Goal: Transaction & Acquisition: Purchase product/service

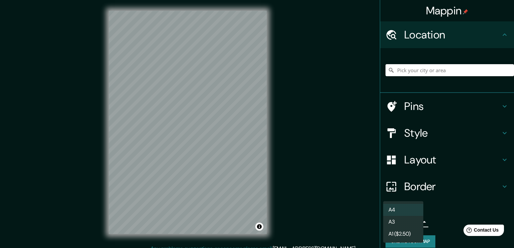
click at [385, 223] on body "Mappin Location Pins Style Layout Border Choose a border. Hint : you can make l…" at bounding box center [257, 124] width 514 height 248
click at [390, 226] on li "A3" at bounding box center [403, 222] width 40 height 12
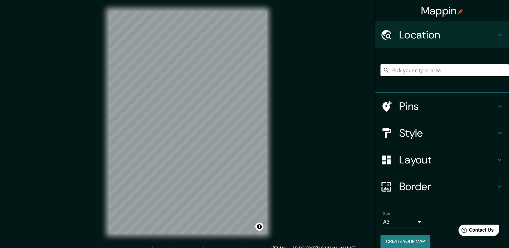
click at [400, 157] on h4 "Layout" at bounding box center [448, 159] width 96 height 13
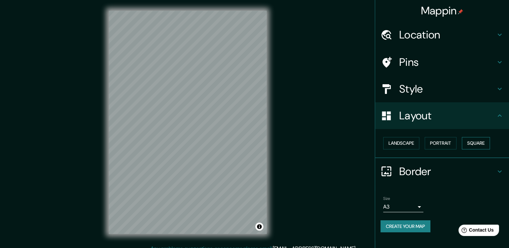
click at [474, 141] on button "Square" at bounding box center [476, 143] width 28 height 12
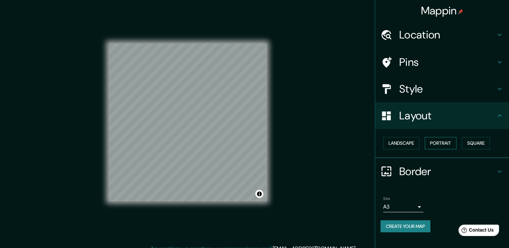
drag, startPoint x: 445, startPoint y: 140, endPoint x: 430, endPoint y: 142, distance: 14.9
click at [444, 140] on button "Portrait" at bounding box center [441, 143] width 32 height 12
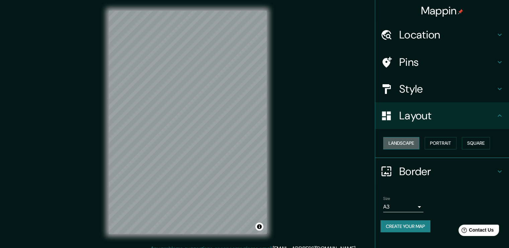
click at [407, 142] on button "Landscape" at bounding box center [401, 143] width 36 height 12
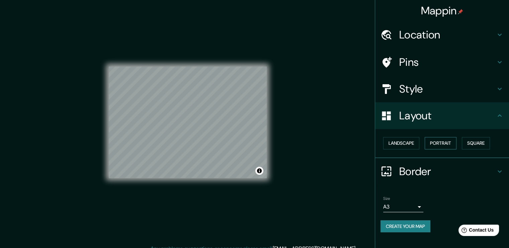
click at [437, 144] on button "Portrait" at bounding box center [441, 143] width 32 height 12
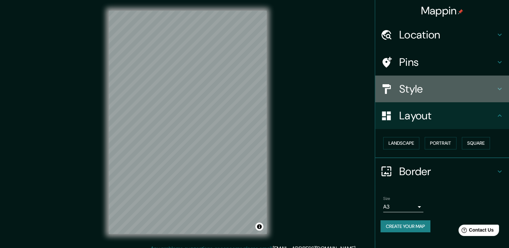
click at [421, 80] on div "Style" at bounding box center [442, 89] width 134 height 27
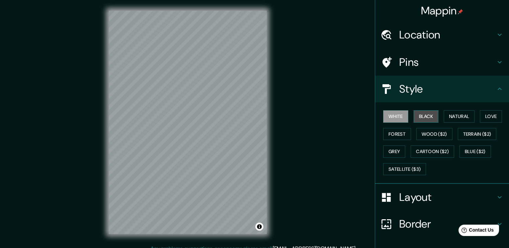
click at [424, 116] on button "Black" at bounding box center [426, 117] width 25 height 12
click at [395, 117] on button "White" at bounding box center [395, 117] width 25 height 12
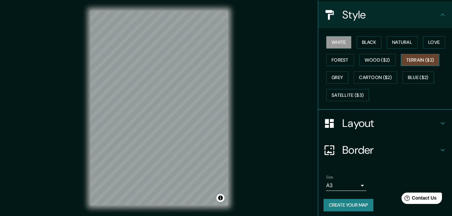
scroll to position [78, 0]
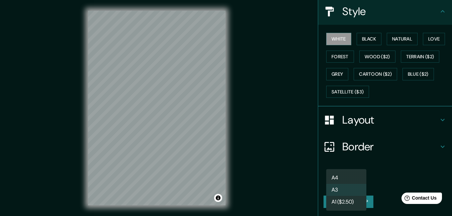
click at [344, 178] on body "Mappin Location Pins Style White Black Natural Love Forest Wood ($2) Terrain ($…" at bounding box center [226, 108] width 452 height 216
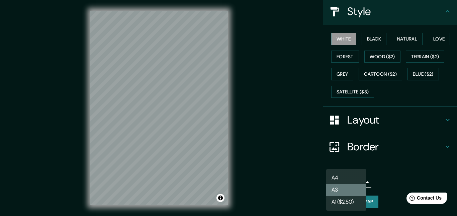
click at [357, 189] on li "A3" at bounding box center [347, 190] width 40 height 12
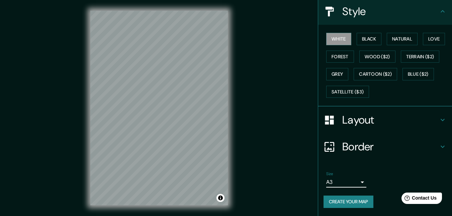
click at [360, 199] on button "Create your map" at bounding box center [349, 202] width 50 height 12
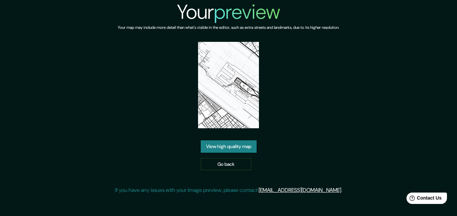
click at [233, 145] on link "View high quality map" at bounding box center [229, 146] width 56 height 12
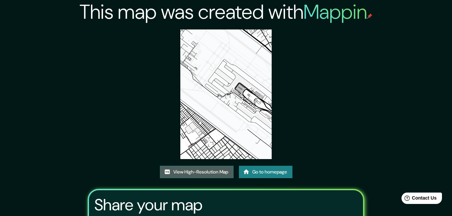
click at [213, 169] on link "View High-Resolution Map" at bounding box center [197, 172] width 74 height 12
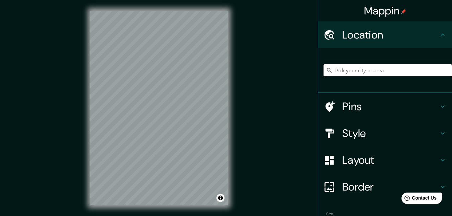
click at [350, 71] on input "Pick your city or area" at bounding box center [388, 70] width 129 height 12
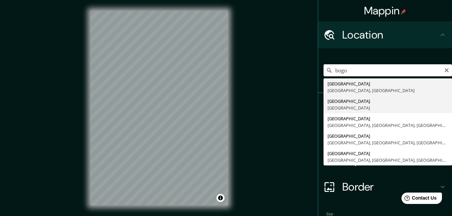
type input "Bogotá, Colombia"
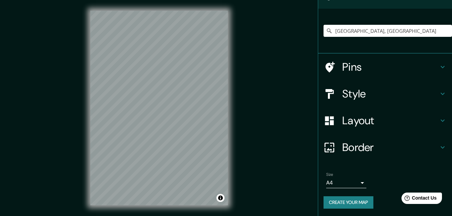
scroll to position [40, 0]
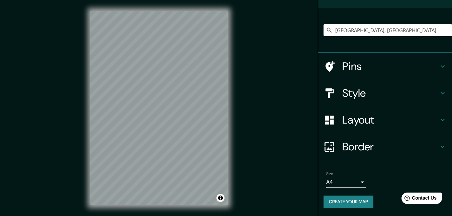
click at [357, 184] on body "Mappin Location Bogotá, Colombia Pins Style Layout Border Choose a border. Hint…" at bounding box center [226, 108] width 452 height 216
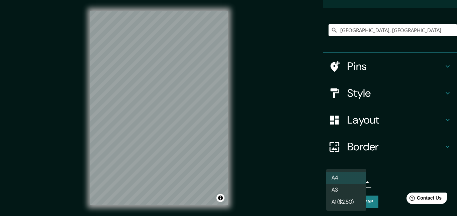
click at [350, 190] on li "A3" at bounding box center [347, 190] width 40 height 12
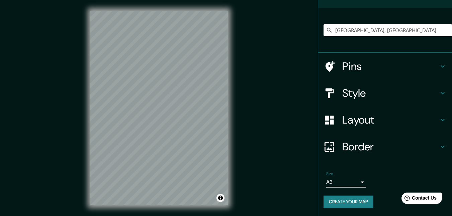
click at [351, 200] on button "Create your map" at bounding box center [349, 202] width 50 height 12
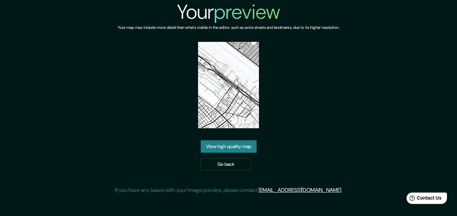
click at [240, 146] on link "View high quality map" at bounding box center [229, 146] width 56 height 12
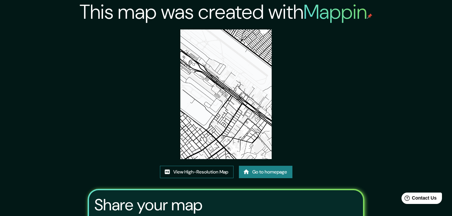
click at [219, 169] on link "View High-Resolution Map" at bounding box center [197, 172] width 74 height 12
click at [263, 175] on link "Go to homepage" at bounding box center [266, 172] width 54 height 12
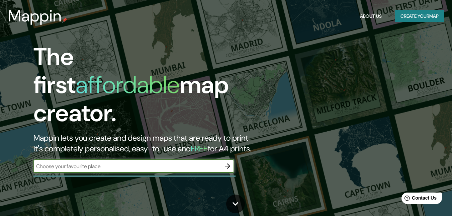
click at [124, 164] on div "​" at bounding box center [133, 165] width 201 height 13
type input "bogota"
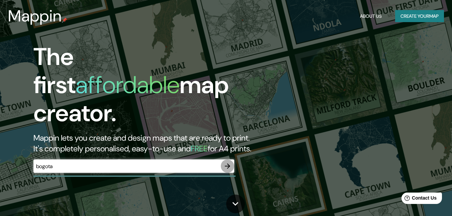
click at [228, 162] on icon "button" at bounding box center [228, 166] width 8 height 8
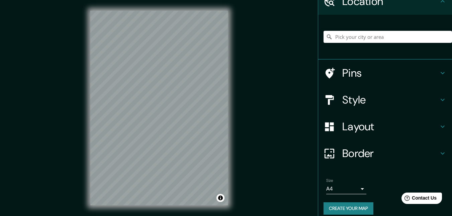
scroll to position [40, 0]
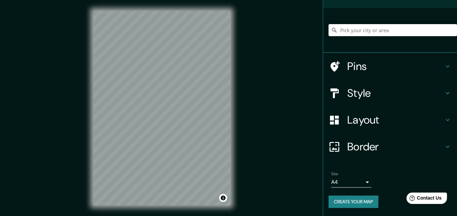
click at [353, 182] on body "Mappin Location Pins Style Layout Border Choose a border. Hint : you can make l…" at bounding box center [228, 108] width 457 height 216
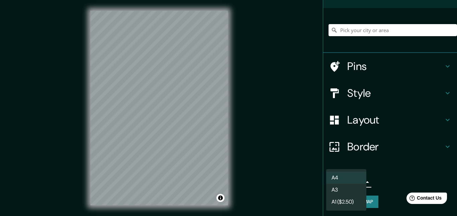
click at [346, 189] on li "A3" at bounding box center [347, 190] width 40 height 12
type input "a4"
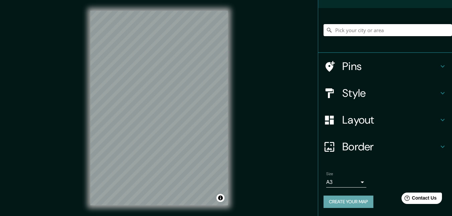
click at [348, 204] on button "Create your map" at bounding box center [349, 202] width 50 height 12
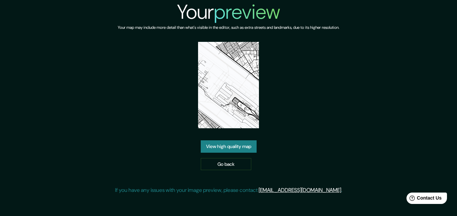
click at [241, 144] on link "View high quality map" at bounding box center [229, 146] width 56 height 12
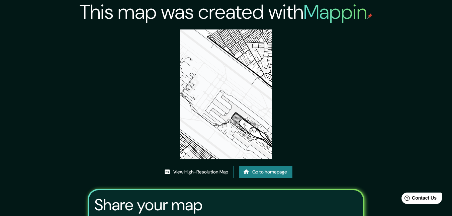
click at [209, 170] on link "View High-Resolution Map" at bounding box center [197, 172] width 74 height 12
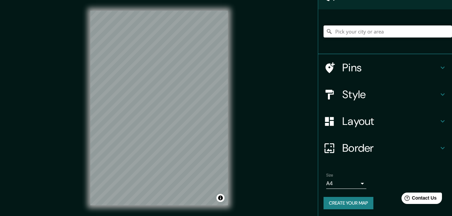
scroll to position [40, 0]
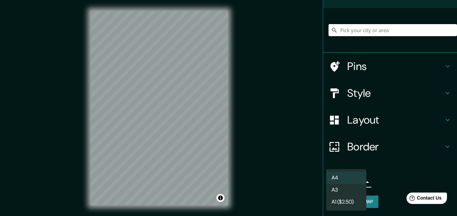
click at [359, 182] on body "Mappin Location Pins Style Layout Border Choose a border. Hint : you can make l…" at bounding box center [228, 108] width 457 height 216
click at [355, 188] on li "A3" at bounding box center [347, 190] width 40 height 12
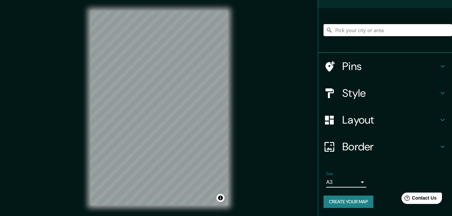
click at [355, 197] on button "Create your map" at bounding box center [349, 202] width 50 height 12
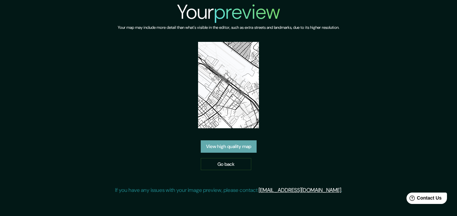
click at [248, 144] on link "View high quality map" at bounding box center [229, 146] width 56 height 12
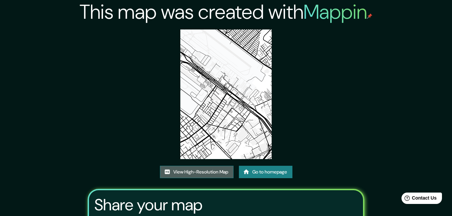
click at [217, 168] on link "View High-Resolution Map" at bounding box center [197, 172] width 74 height 12
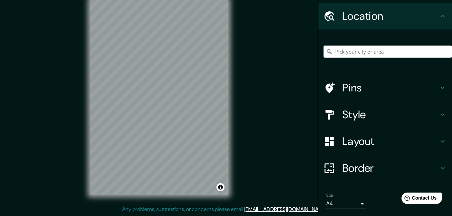
scroll to position [40, 0]
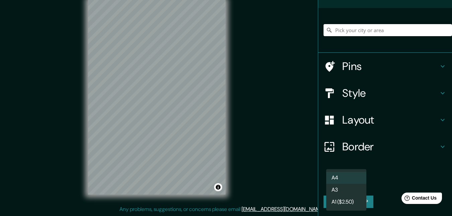
click at [347, 182] on body "Mappin Location Pins Style Layout Border Choose a border. Hint : you can make l…" at bounding box center [226, 97] width 452 height 216
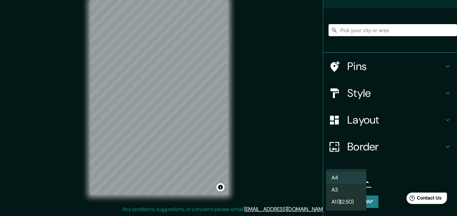
click at [343, 186] on li "A3" at bounding box center [347, 190] width 40 height 12
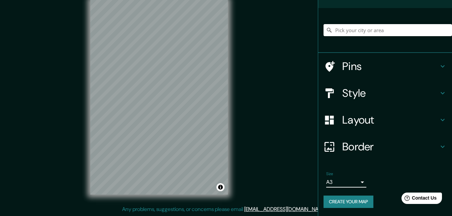
click at [349, 200] on button "Create your map" at bounding box center [349, 202] width 50 height 12
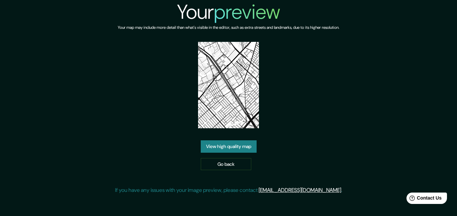
click at [238, 146] on link "View high quality map" at bounding box center [229, 146] width 56 height 12
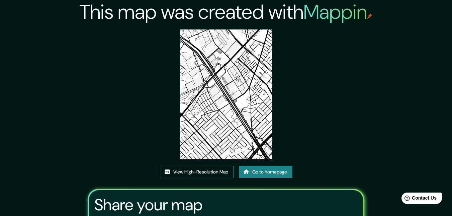
click at [192, 168] on link "View High-Resolution Map" at bounding box center [197, 172] width 74 height 12
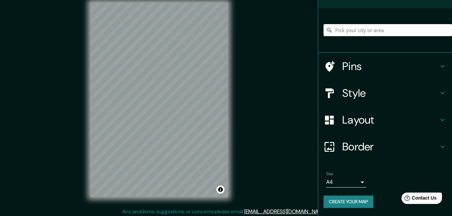
scroll to position [11, 0]
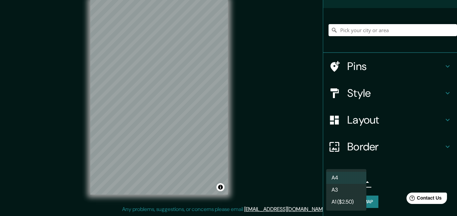
click at [344, 177] on body "Mappin Location Pins Style Layout Border Choose a border. Hint : you can make l…" at bounding box center [228, 97] width 457 height 216
click at [346, 189] on li "A3" at bounding box center [347, 190] width 40 height 12
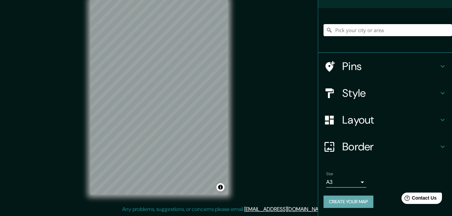
click at [354, 202] on button "Create your map" at bounding box center [349, 202] width 50 height 12
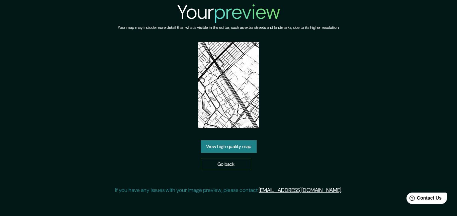
click at [235, 149] on link "View high quality map" at bounding box center [229, 146] width 56 height 12
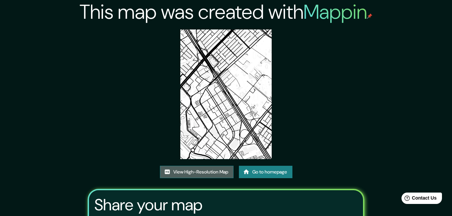
click at [194, 169] on link "View High-Resolution Map" at bounding box center [197, 172] width 74 height 12
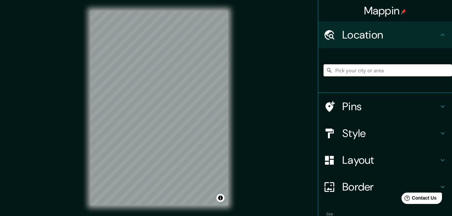
click at [239, 57] on div "Mappin Location Pins Style Layout Border Choose a border. Hint : you can make l…" at bounding box center [226, 113] width 452 height 227
click at [62, 179] on div "Mappin Location Pins Style Layout Border Choose a border. Hint : you can make l…" at bounding box center [226, 113] width 452 height 227
click at [220, 194] on div "© Mapbox © OpenStreetMap Improve this map" at bounding box center [159, 108] width 138 height 195
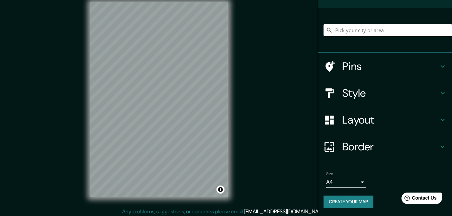
scroll to position [11, 0]
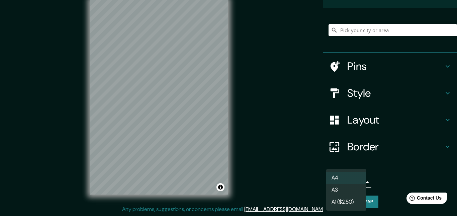
click at [355, 177] on body "Mappin Location Pins Style Layout Border Choose a border. Hint : you can make l…" at bounding box center [228, 97] width 457 height 216
click at [348, 190] on li "A3" at bounding box center [347, 190] width 40 height 12
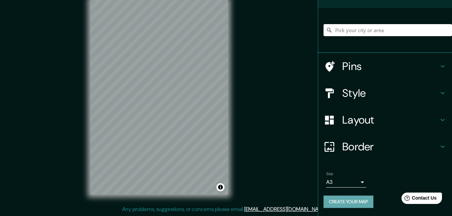
click at [356, 199] on button "Create your map" at bounding box center [349, 202] width 50 height 12
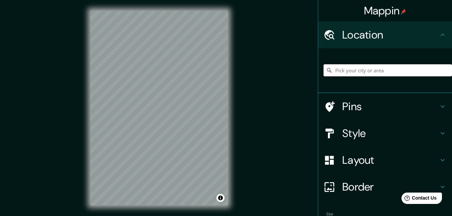
click at [81, 124] on div "© Mapbox © OpenStreetMap Improve this map" at bounding box center [159, 108] width 159 height 216
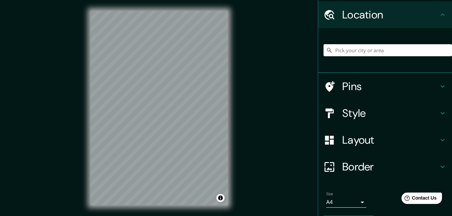
scroll to position [40, 0]
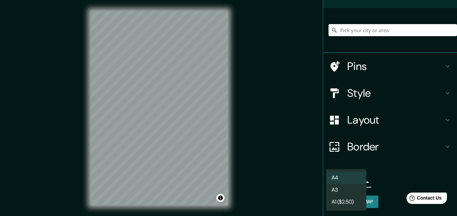
click at [333, 185] on body "Mappin Location Pins Style Layout Border Choose a border. Hint : you can make l…" at bounding box center [228, 108] width 457 height 216
click at [346, 193] on li "A3" at bounding box center [347, 190] width 40 height 12
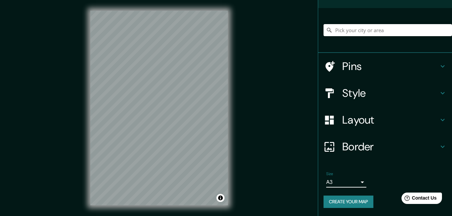
click at [352, 198] on button "Create your map" at bounding box center [349, 202] width 50 height 12
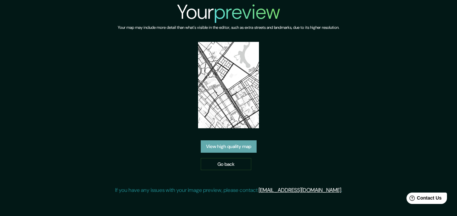
click at [229, 142] on link "View high quality map" at bounding box center [229, 146] width 56 height 12
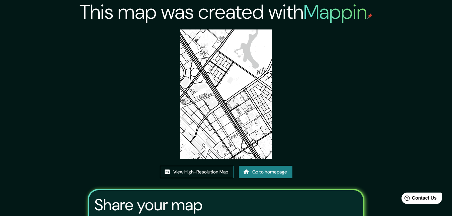
click at [200, 170] on link "View High-Resolution Map" at bounding box center [197, 172] width 74 height 12
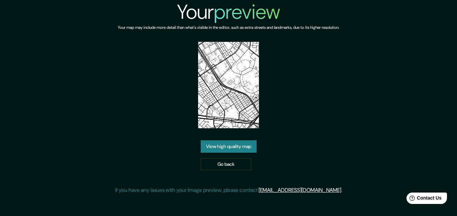
click at [222, 146] on link "View high quality map" at bounding box center [229, 146] width 56 height 12
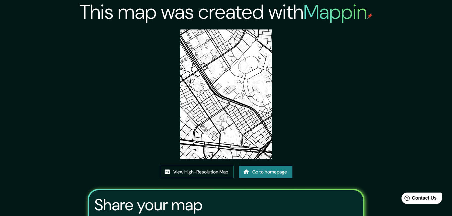
click at [202, 171] on link "View High-Resolution Map" at bounding box center [197, 172] width 74 height 12
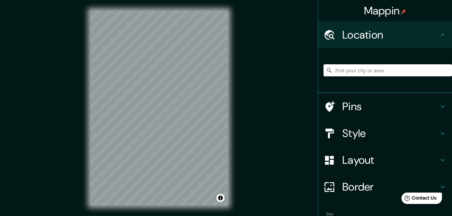
click at [160, 89] on div "Mappin Location Pins Style Layout Border Choose a border. Hint : you can make l…" at bounding box center [226, 113] width 452 height 227
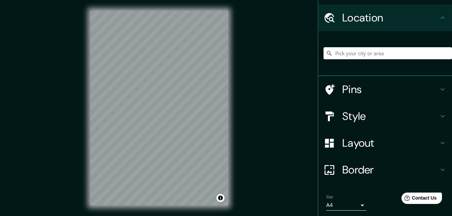
scroll to position [40, 0]
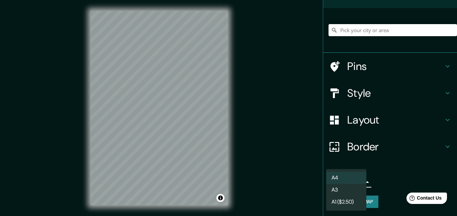
click at [344, 182] on body "Mappin Location Pins Style Layout Border Choose a border. Hint : you can make l…" at bounding box center [228, 108] width 457 height 216
click at [345, 190] on li "A3" at bounding box center [347, 190] width 40 height 12
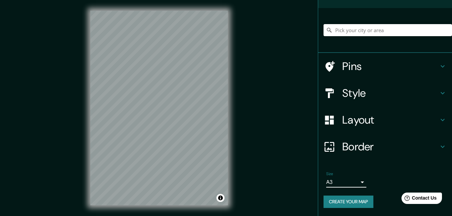
click at [359, 199] on button "Create your map" at bounding box center [349, 202] width 50 height 12
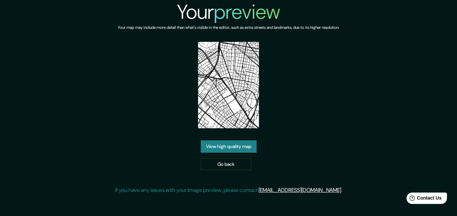
click at [234, 145] on link "View high quality map" at bounding box center [229, 146] width 56 height 12
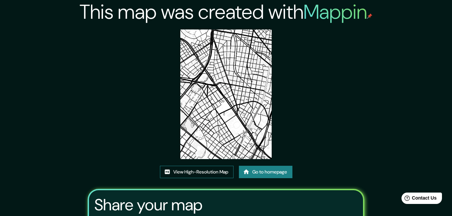
click at [195, 170] on link "View High-Resolution Map" at bounding box center [197, 172] width 74 height 12
